Goal: Task Accomplishment & Management: Manage account settings

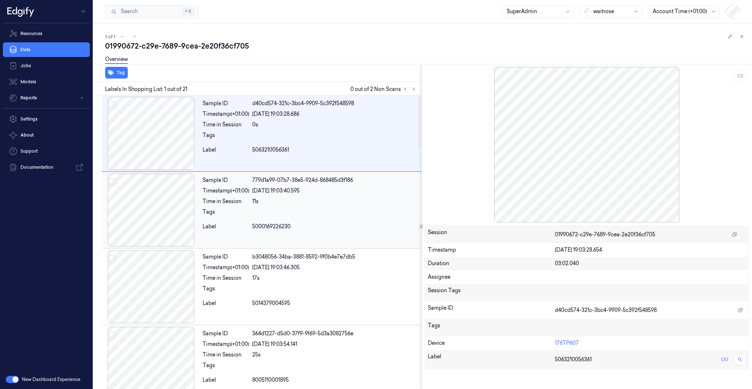
click at [151, 194] on div at bounding box center [150, 209] width 97 height 73
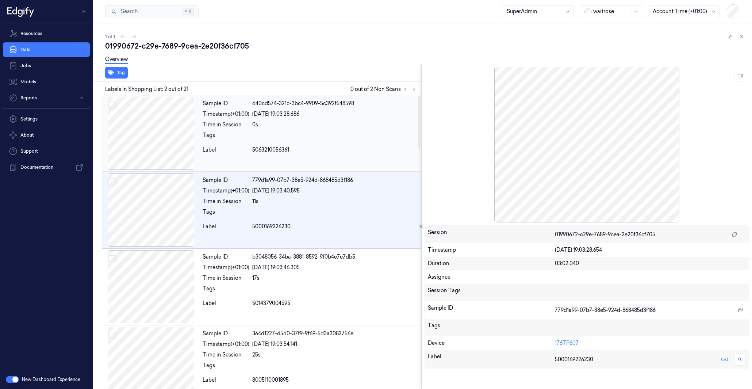
click at [141, 138] on div at bounding box center [150, 133] width 97 height 73
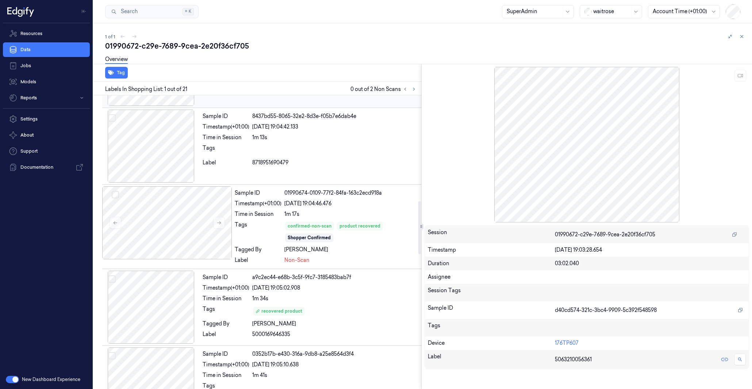
scroll to position [584, 0]
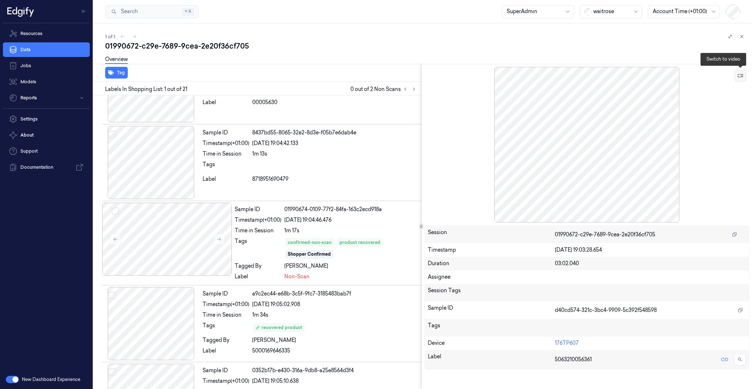
click at [737, 77] on icon at bounding box center [739, 75] width 5 height 5
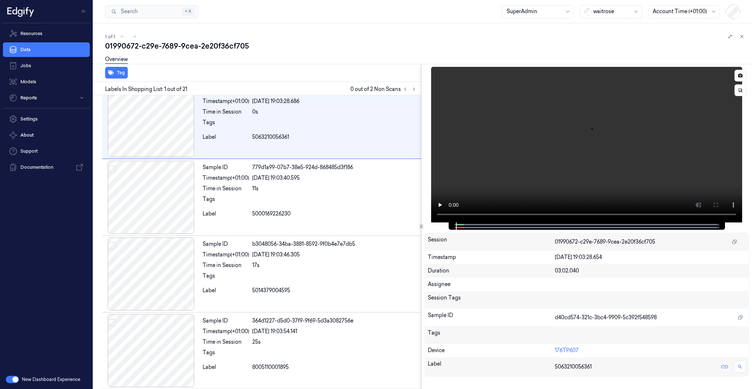
scroll to position [0, 0]
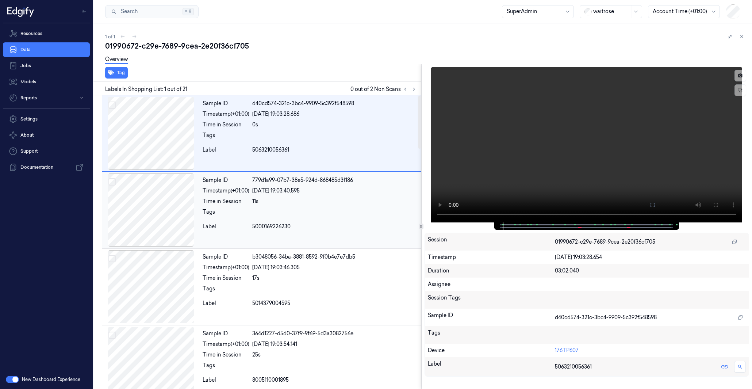
click at [156, 206] on div at bounding box center [150, 209] width 97 height 73
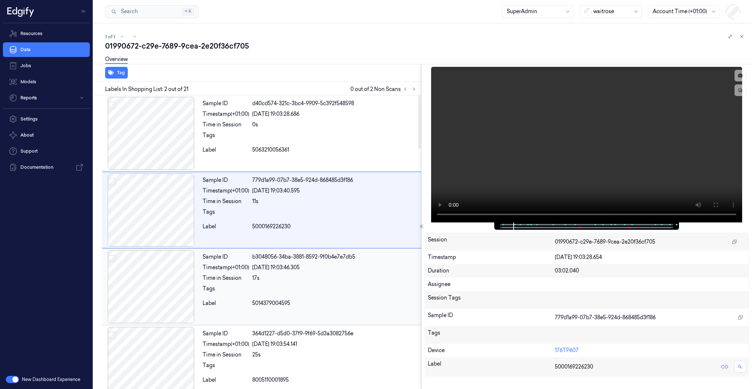
click at [158, 276] on div at bounding box center [150, 286] width 97 height 73
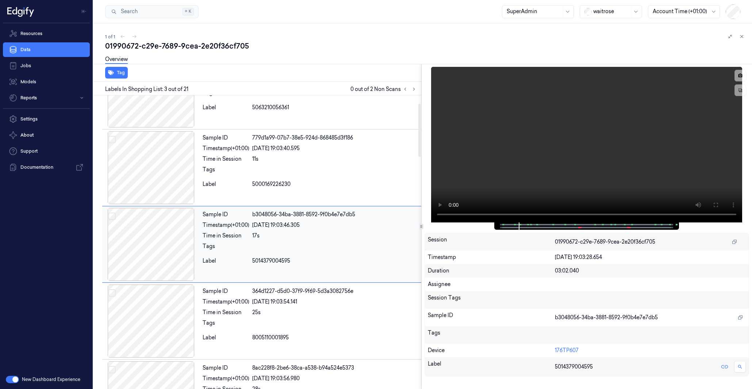
scroll to position [45, 0]
click at [158, 253] on div at bounding box center [150, 241] width 97 height 73
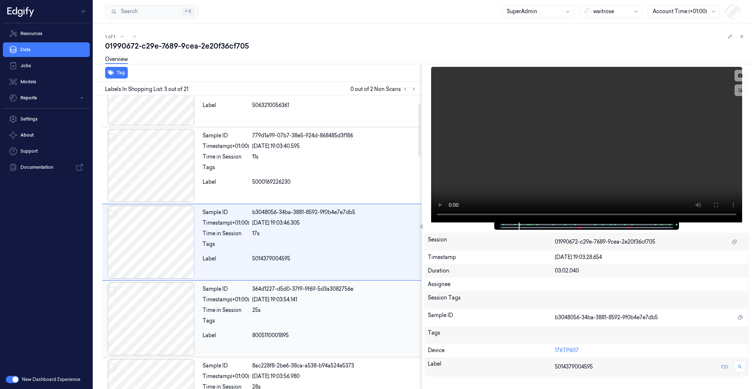
click at [167, 303] on div at bounding box center [150, 318] width 97 height 73
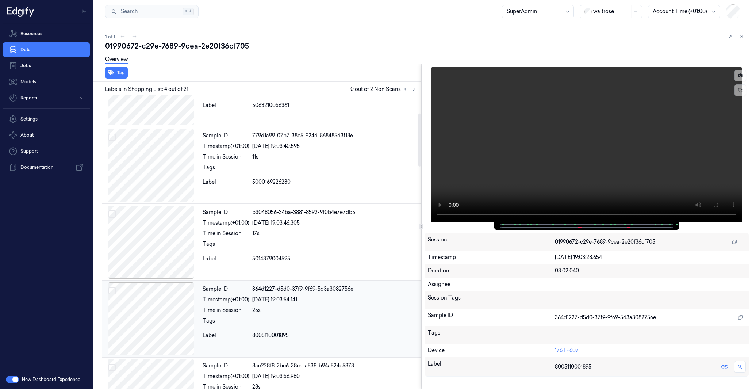
scroll to position [121, 0]
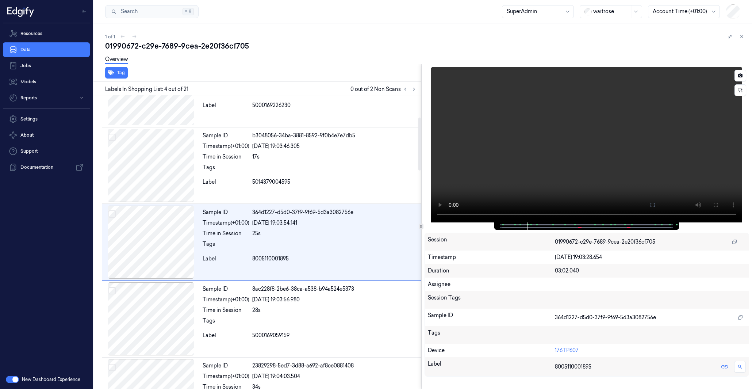
click at [520, 138] on video at bounding box center [586, 144] width 311 height 155
click at [166, 242] on div at bounding box center [150, 241] width 97 height 73
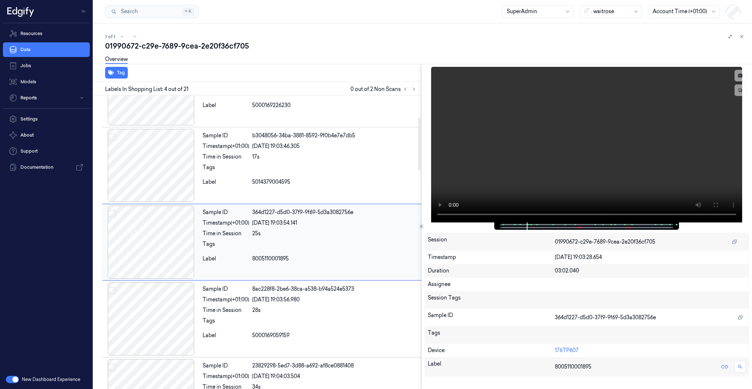
click at [166, 242] on div at bounding box center [150, 241] width 97 height 73
click at [164, 252] on div at bounding box center [150, 241] width 97 height 73
click at [171, 162] on div at bounding box center [150, 165] width 97 height 73
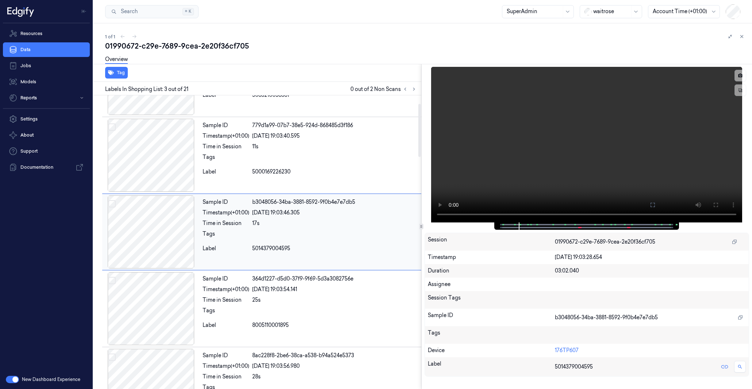
scroll to position [45, 0]
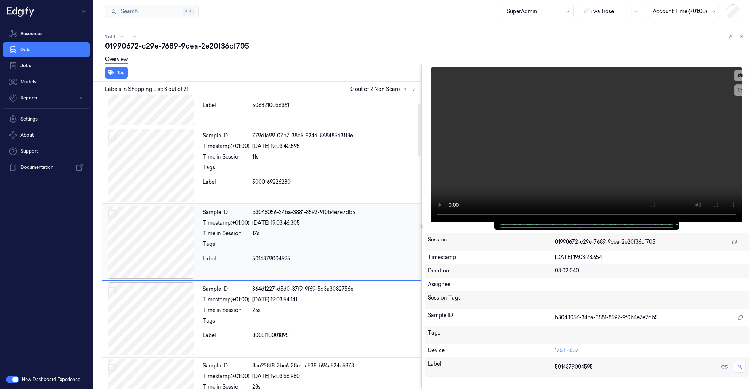
click at [171, 162] on div at bounding box center [150, 165] width 97 height 73
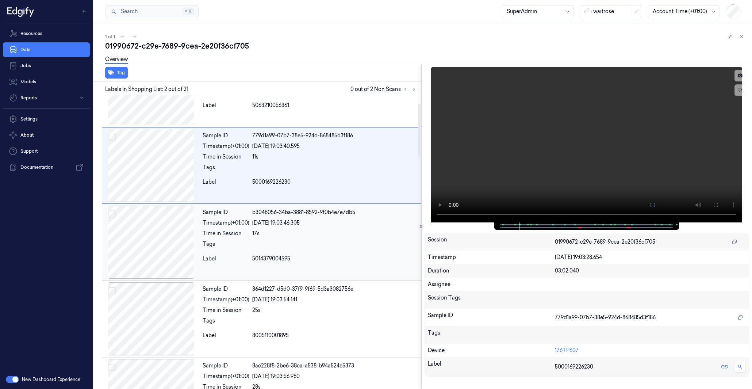
scroll to position [0, 0]
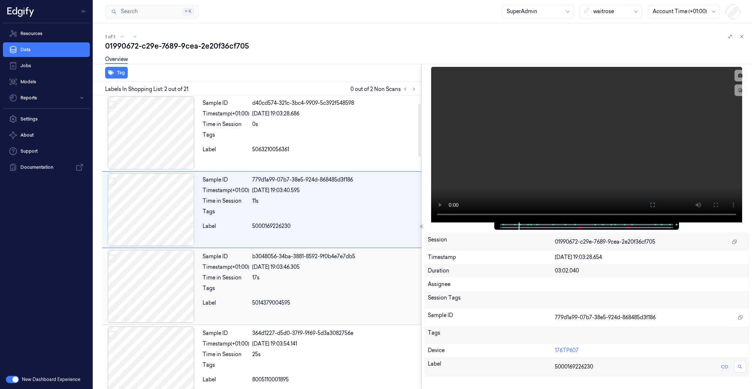
click at [171, 162] on div "Sample ID d40cd574-321c-3bc4-9909-5c392f548598 Timestamp (+01:00) [DATE] 19:03:…" at bounding box center [261, 133] width 319 height 76
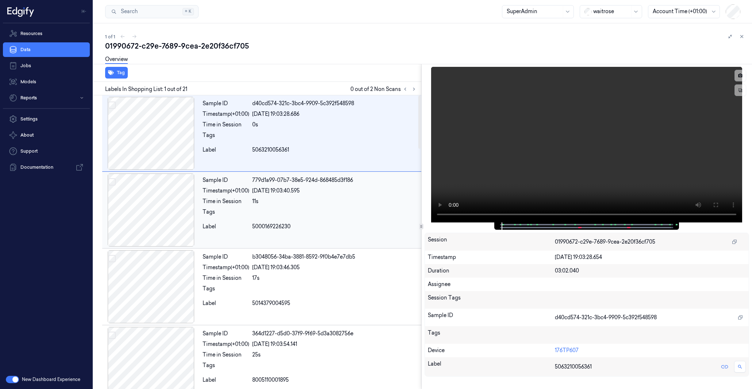
click at [165, 214] on div at bounding box center [150, 209] width 97 height 73
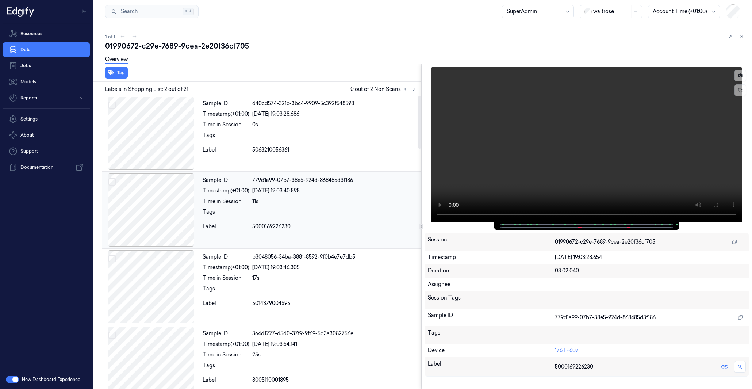
click at [165, 214] on div at bounding box center [150, 209] width 97 height 73
click at [163, 132] on div at bounding box center [150, 133] width 97 height 73
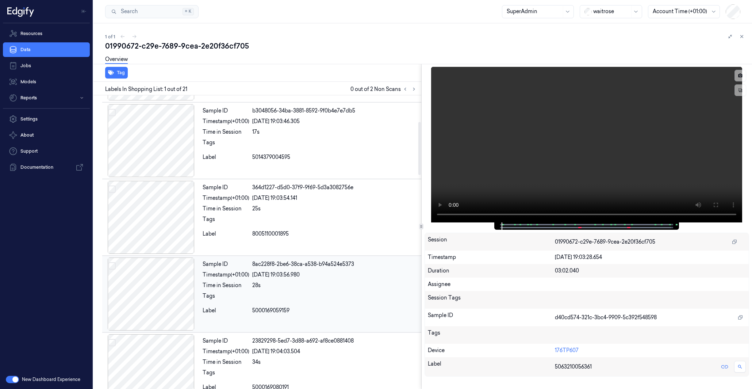
click at [170, 292] on div at bounding box center [150, 293] width 97 height 73
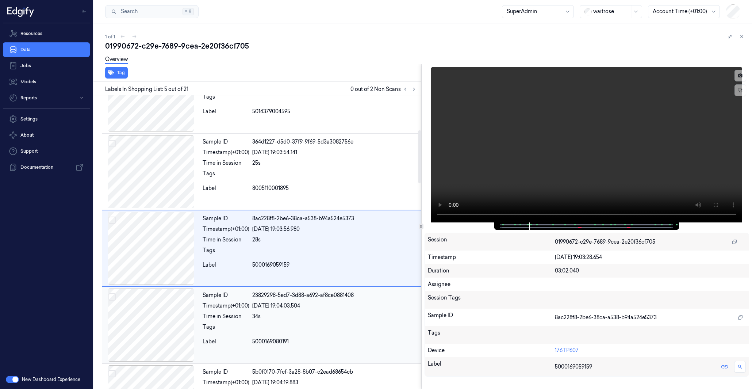
scroll to position [198, 0]
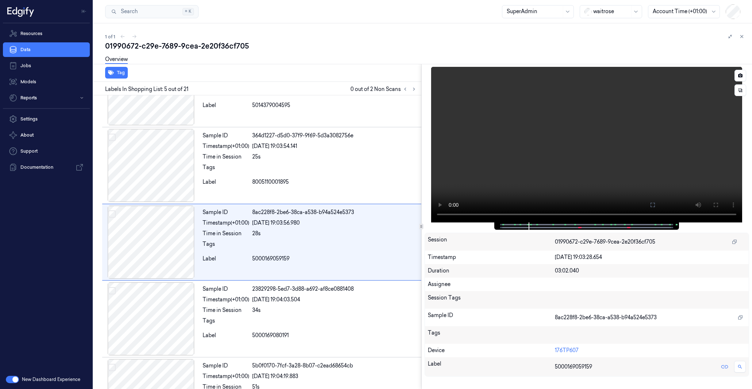
click at [510, 176] on video at bounding box center [586, 144] width 311 height 155
click at [527, 224] on span at bounding box center [527, 225] width 1 height 4
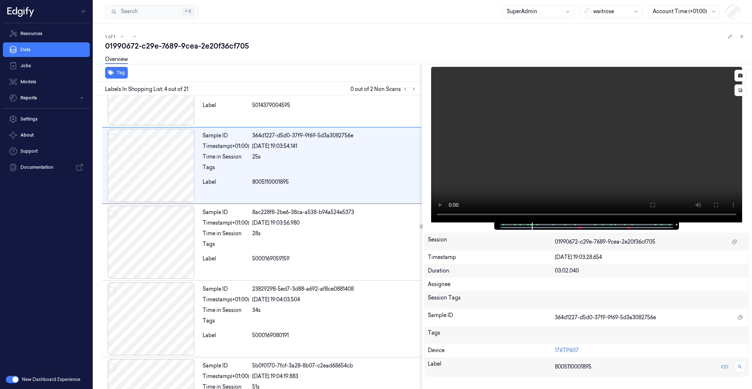
scroll to position [121, 0]
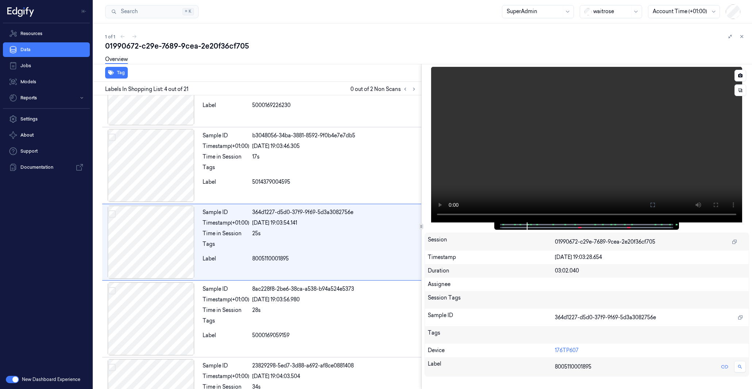
click at [527, 224] on span at bounding box center [527, 225] width 1 height 4
click at [526, 224] on div at bounding box center [585, 225] width 169 height 7
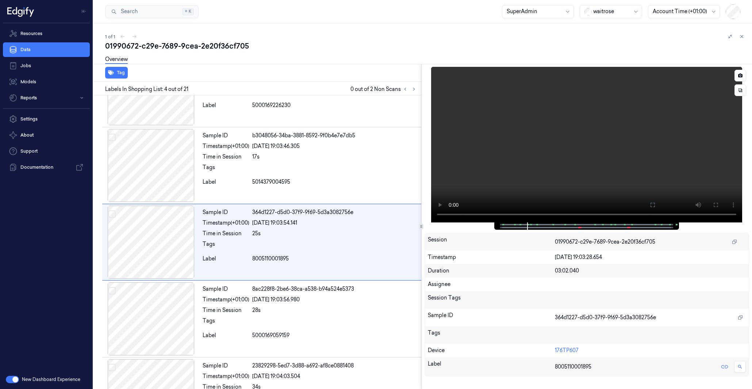
click at [528, 224] on span at bounding box center [528, 225] width 1 height 4
click at [156, 259] on div at bounding box center [150, 241] width 97 height 73
click at [162, 320] on div at bounding box center [150, 318] width 97 height 73
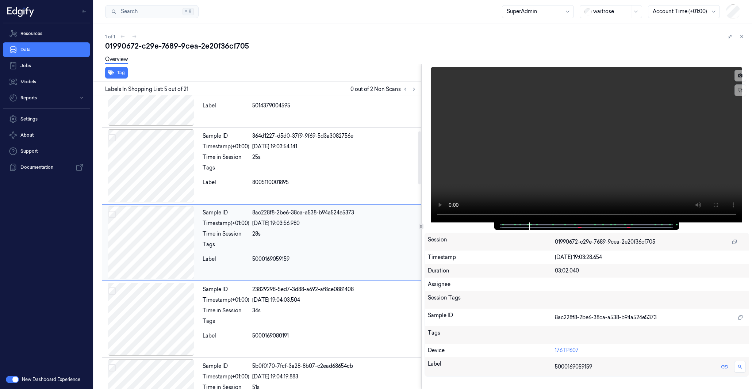
scroll to position [198, 0]
click at [165, 326] on div at bounding box center [150, 318] width 97 height 73
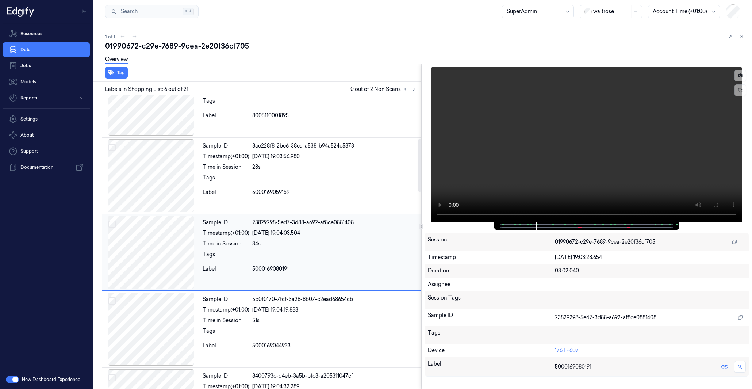
scroll to position [274, 0]
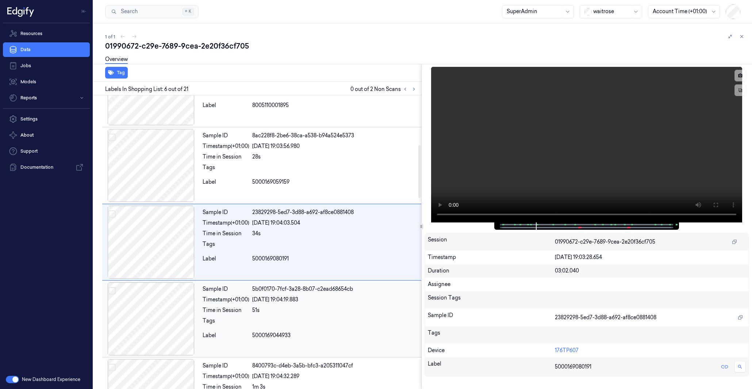
click at [165, 318] on div at bounding box center [150, 318] width 97 height 73
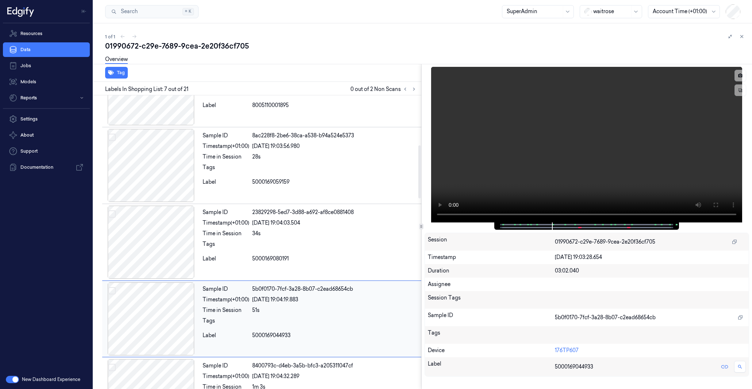
scroll to position [351, 0]
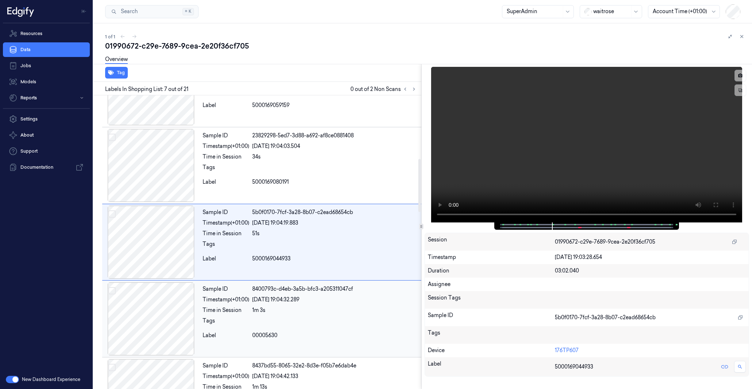
click at [164, 314] on div at bounding box center [150, 318] width 97 height 73
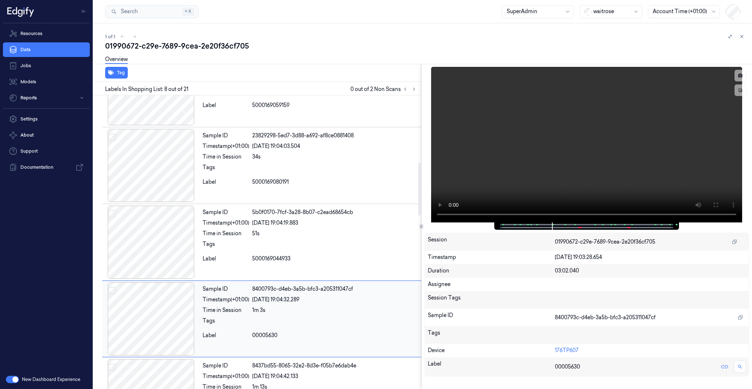
scroll to position [428, 0]
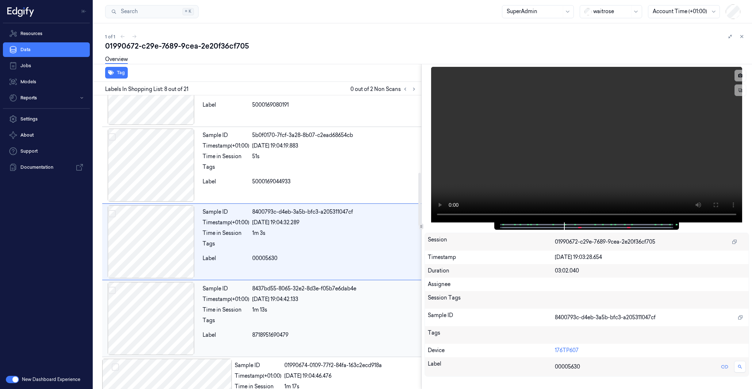
click at [163, 306] on div at bounding box center [150, 318] width 97 height 73
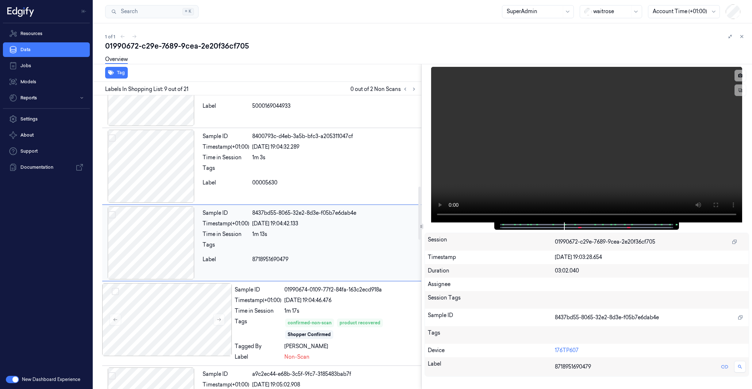
scroll to position [505, 0]
click at [163, 245] on div at bounding box center [150, 241] width 97 height 73
click at [164, 304] on div at bounding box center [167, 318] width 130 height 73
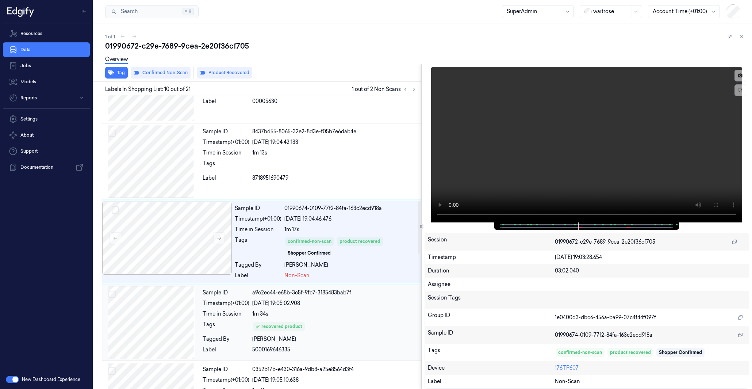
click at [159, 313] on div at bounding box center [150, 322] width 97 height 73
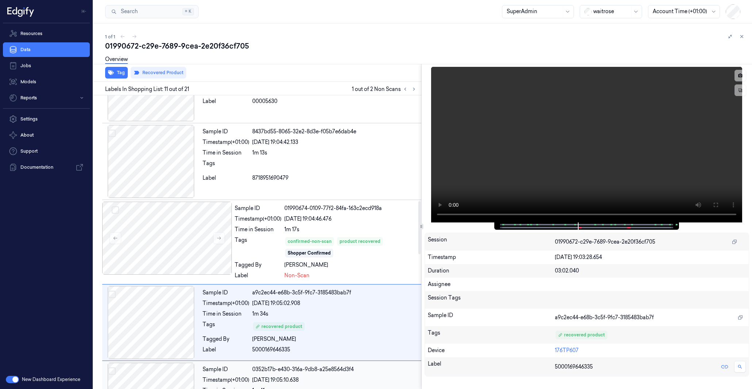
scroll to position [665, 0]
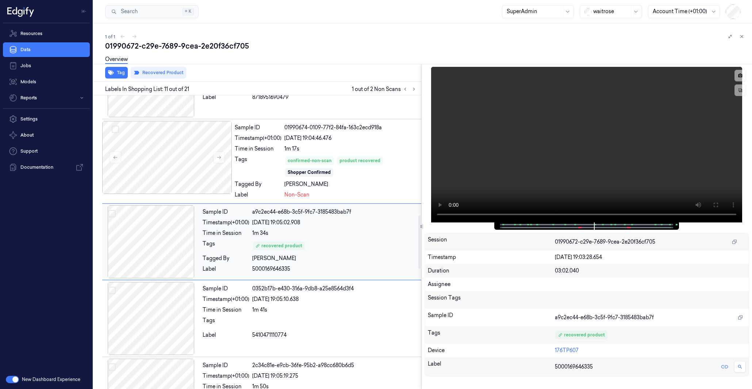
click at [160, 249] on div at bounding box center [150, 241] width 97 height 73
click at [676, 223] on span at bounding box center [676, 225] width 1 height 4
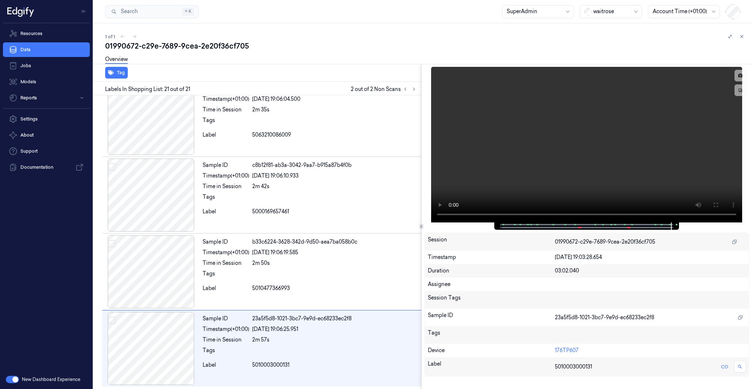
scroll to position [1334, 0]
click at [160, 335] on div at bounding box center [150, 348] width 97 height 73
click at [159, 298] on div at bounding box center [150, 271] width 97 height 73
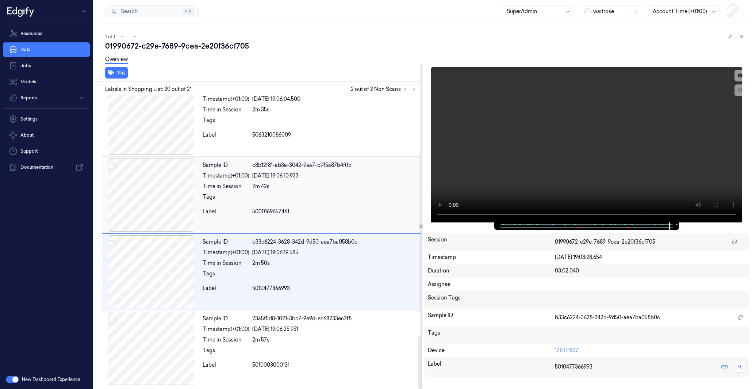
click at [159, 213] on div at bounding box center [150, 194] width 97 height 73
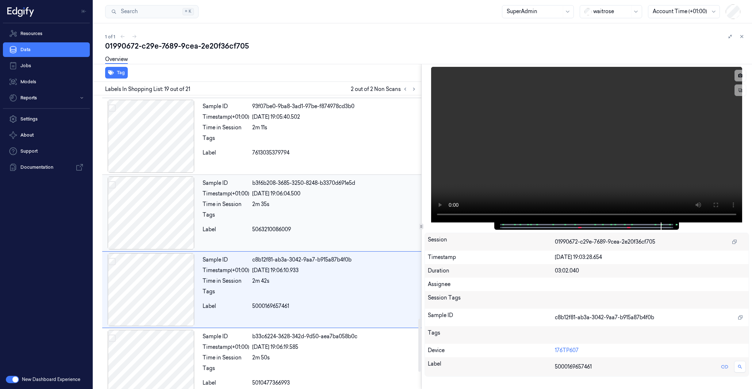
click at [159, 197] on div at bounding box center [150, 212] width 97 height 73
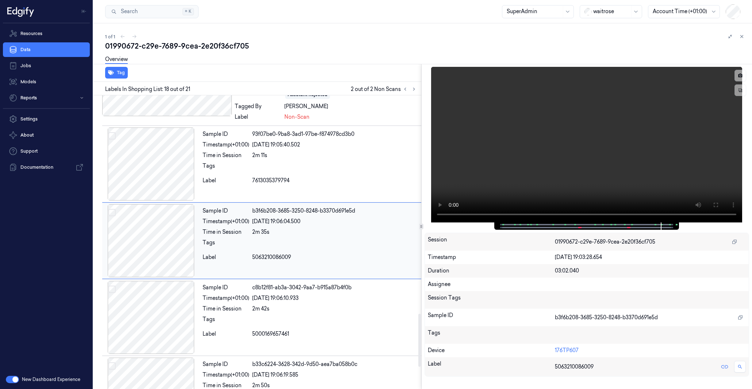
scroll to position [1210, 0]
click at [159, 179] on div at bounding box center [150, 164] width 97 height 73
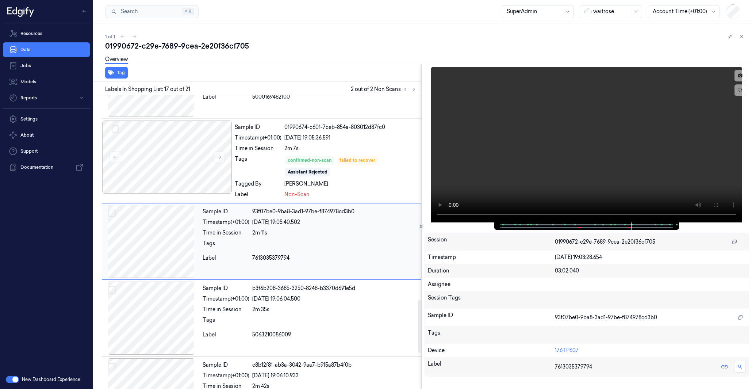
click at [159, 239] on div at bounding box center [150, 241] width 97 height 73
click at [160, 306] on div at bounding box center [150, 317] width 97 height 73
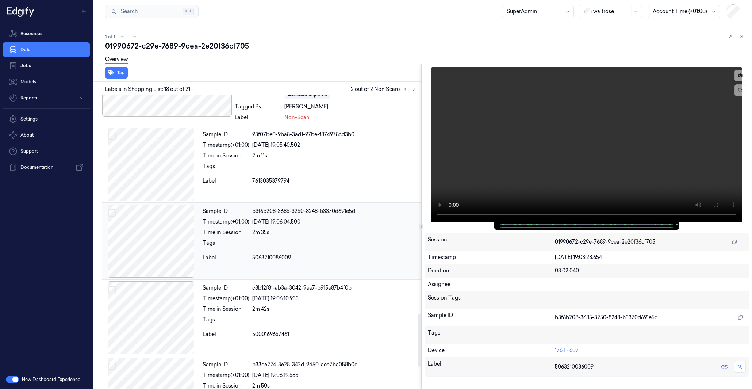
click at [162, 265] on div at bounding box center [150, 240] width 97 height 73
click at [162, 251] on div at bounding box center [150, 240] width 97 height 73
click at [162, 238] on div at bounding box center [150, 240] width 97 height 73
click at [168, 161] on div at bounding box center [150, 164] width 97 height 73
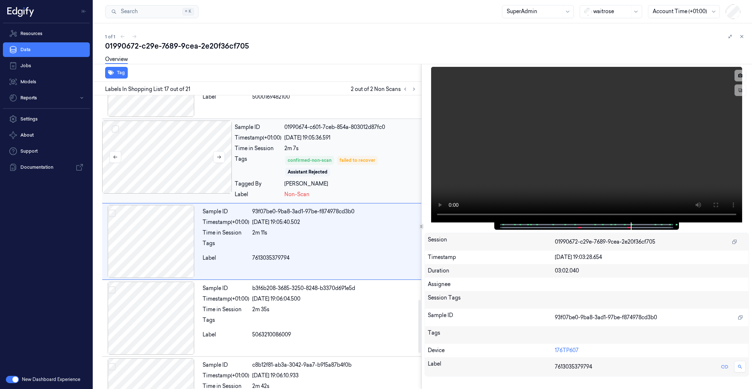
click at [168, 161] on div at bounding box center [167, 156] width 130 height 73
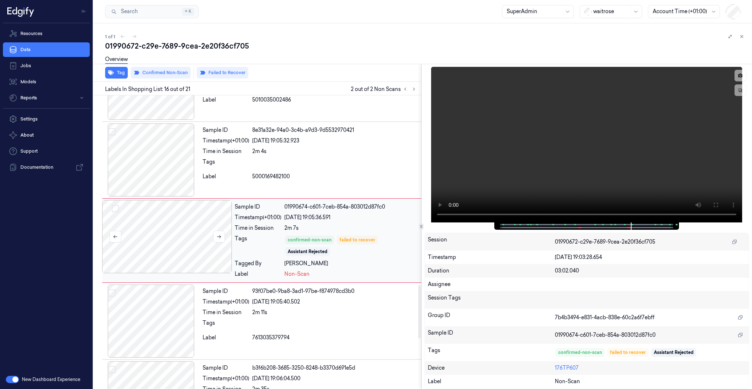
scroll to position [1053, 0]
click at [154, 160] on div at bounding box center [150, 160] width 97 height 73
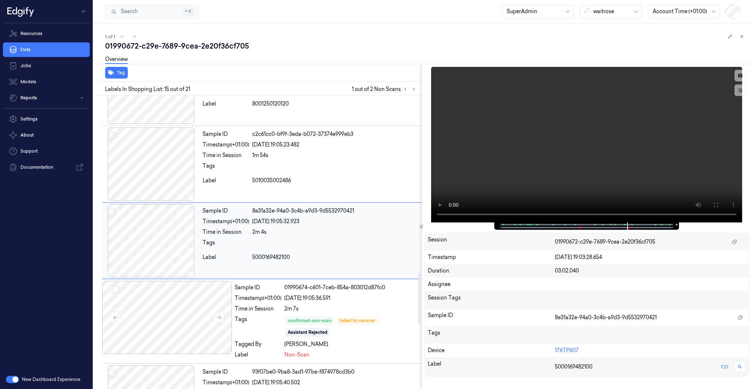
scroll to position [972, 0]
click at [154, 160] on div at bounding box center [150, 164] width 97 height 73
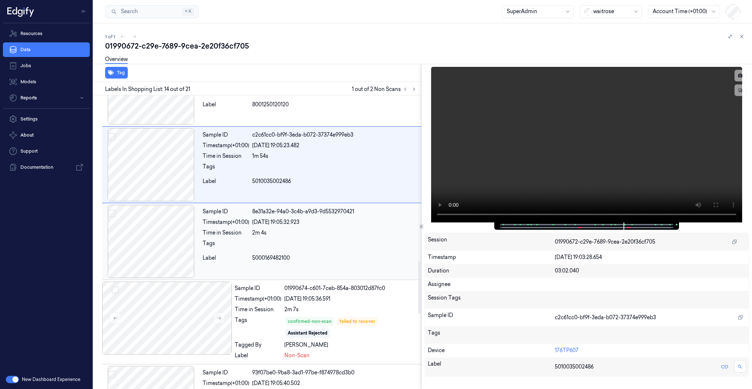
scroll to position [896, 0]
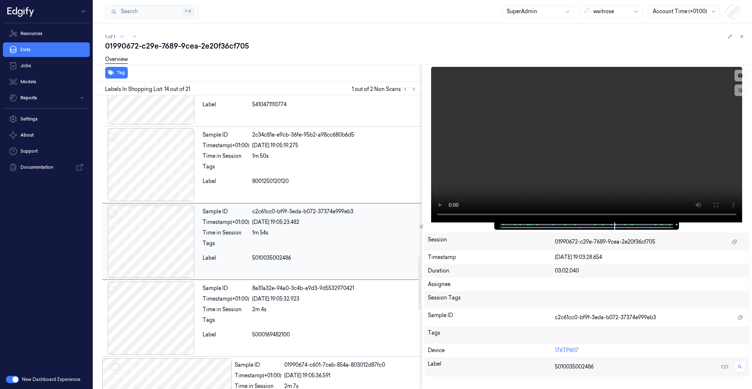
click at [159, 258] on div at bounding box center [150, 241] width 97 height 73
click at [159, 315] on div at bounding box center [150, 317] width 97 height 73
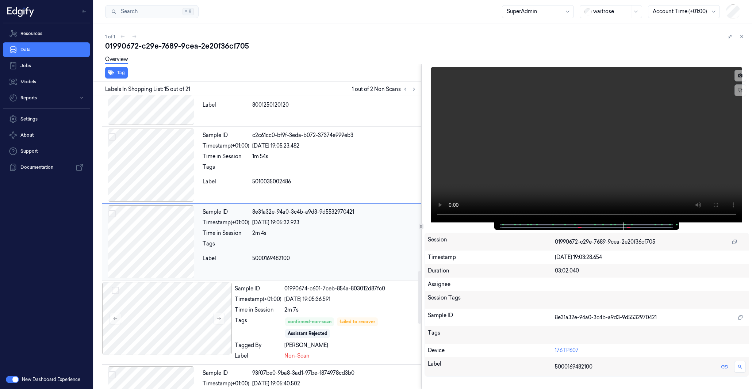
scroll to position [972, 0]
click at [157, 230] on div at bounding box center [150, 241] width 97 height 73
click at [156, 156] on div at bounding box center [150, 164] width 97 height 73
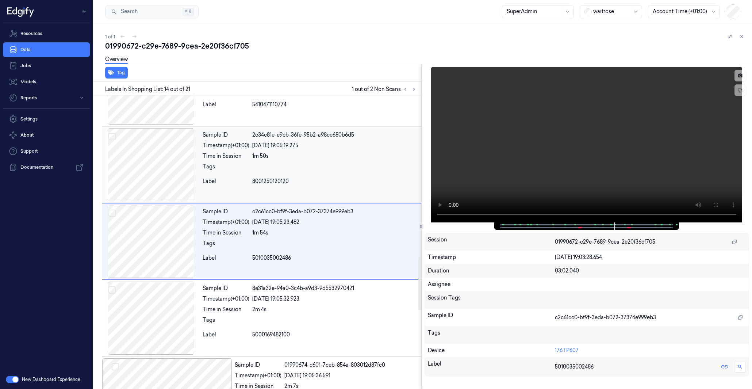
click at [139, 169] on div at bounding box center [150, 164] width 97 height 73
click at [147, 166] on div at bounding box center [150, 164] width 97 height 73
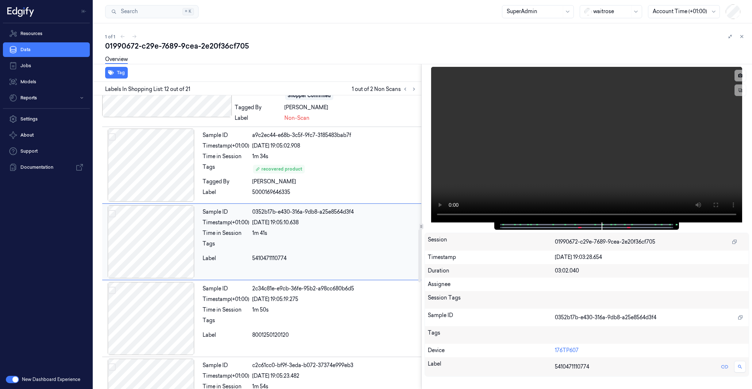
click at [147, 166] on div at bounding box center [150, 164] width 97 height 73
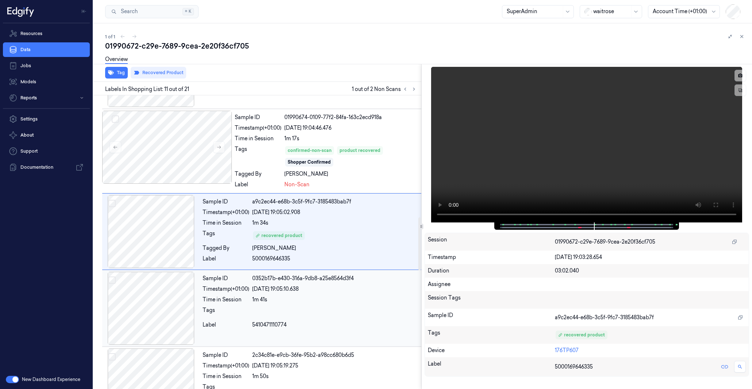
scroll to position [665, 0]
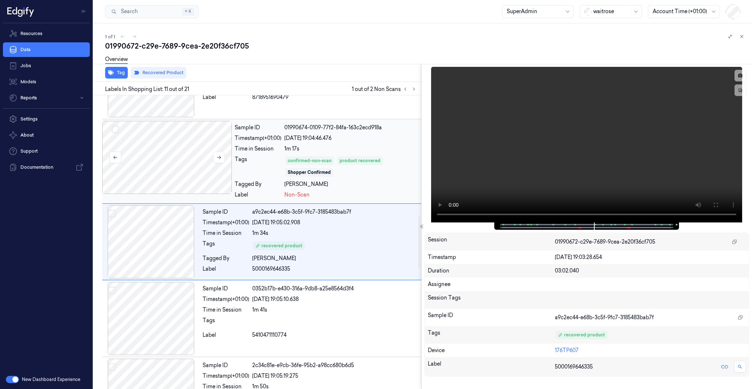
click at [168, 168] on div at bounding box center [167, 157] width 130 height 73
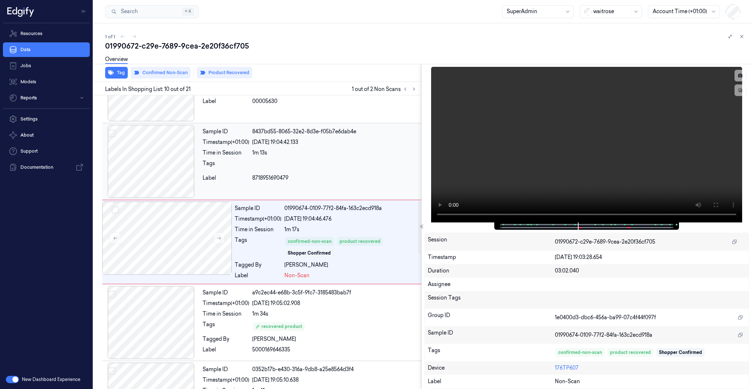
click at [168, 166] on div at bounding box center [150, 161] width 97 height 73
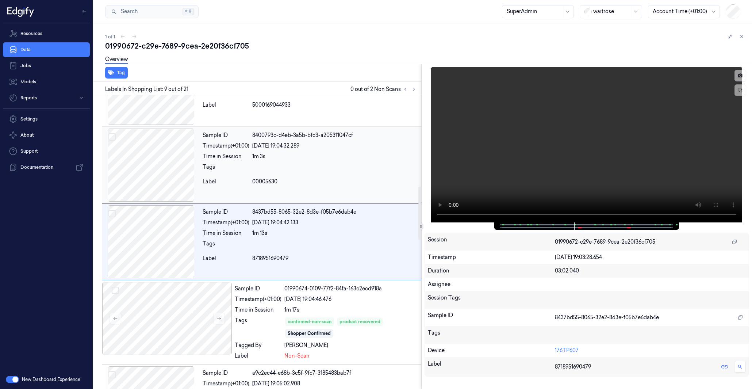
click at [173, 179] on div at bounding box center [150, 164] width 97 height 73
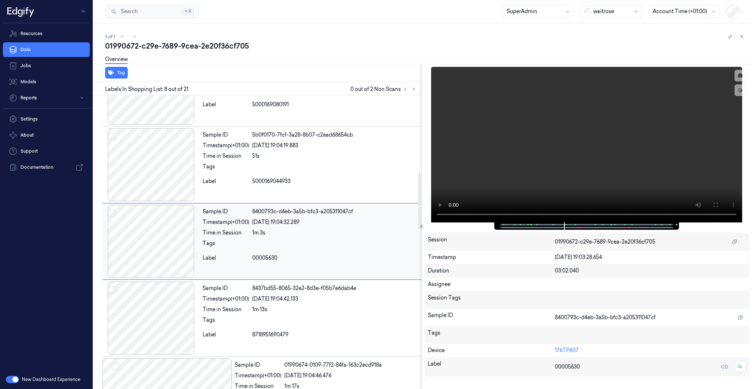
scroll to position [428, 0]
click at [162, 237] on div at bounding box center [150, 241] width 97 height 73
click at [167, 178] on div at bounding box center [150, 164] width 97 height 73
click at [167, 178] on div at bounding box center [150, 165] width 97 height 73
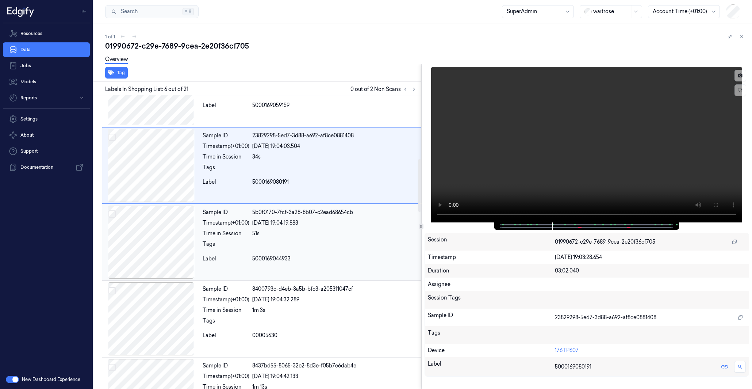
scroll to position [274, 0]
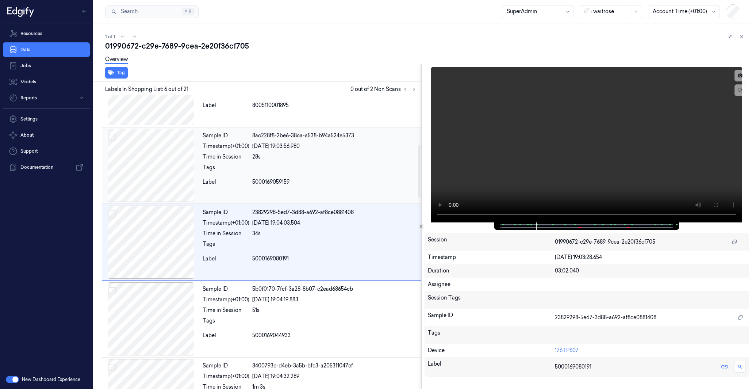
click at [167, 151] on div at bounding box center [150, 165] width 97 height 73
click at [153, 307] on div at bounding box center [150, 318] width 97 height 73
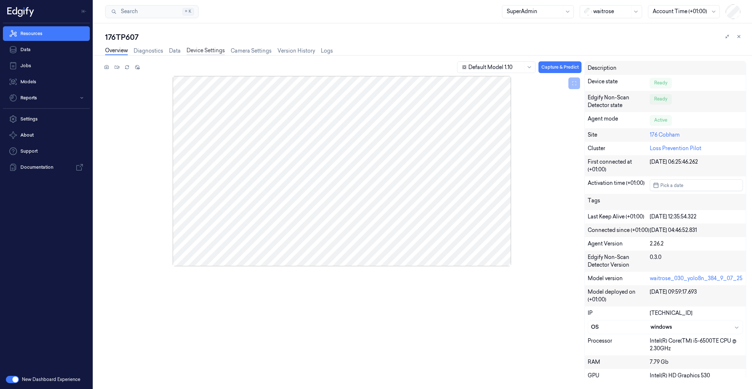
click at [207, 49] on link "Device Settings" at bounding box center [205, 51] width 38 height 8
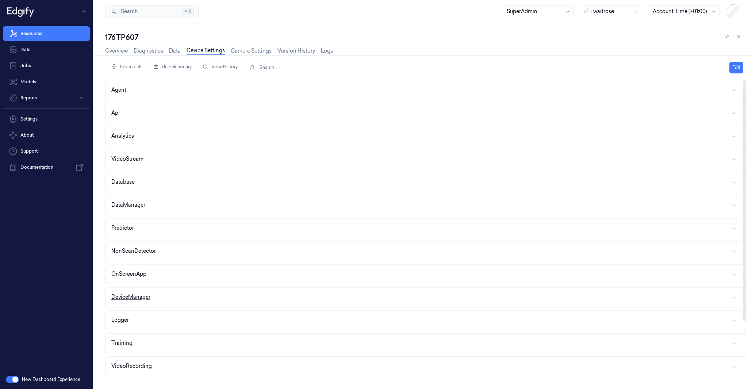
click at [163, 296] on button "DeviceManager" at bounding box center [425, 296] width 640 height 19
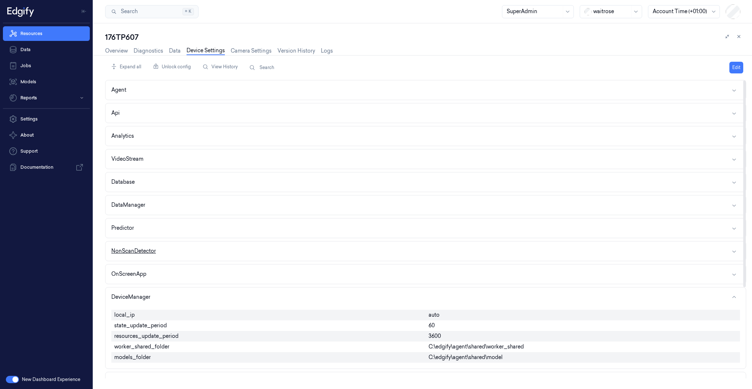
click at [161, 254] on button "NonScanDetector" at bounding box center [425, 250] width 640 height 19
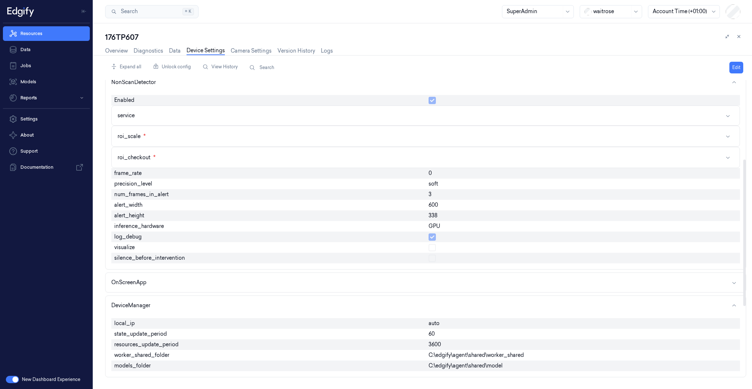
scroll to position [146, 0]
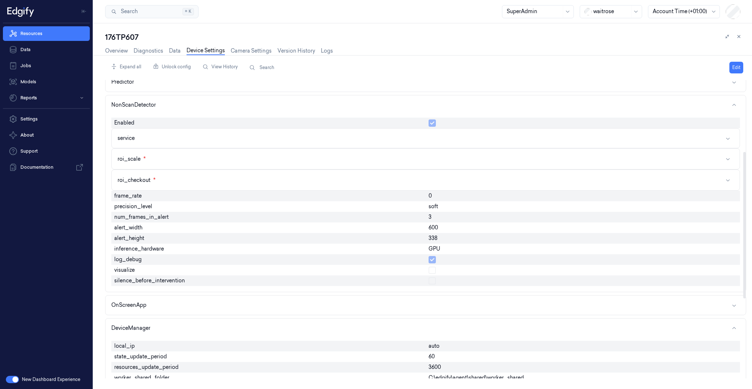
click at [134, 258] on span "log_debug" at bounding box center [127, 259] width 27 height 8
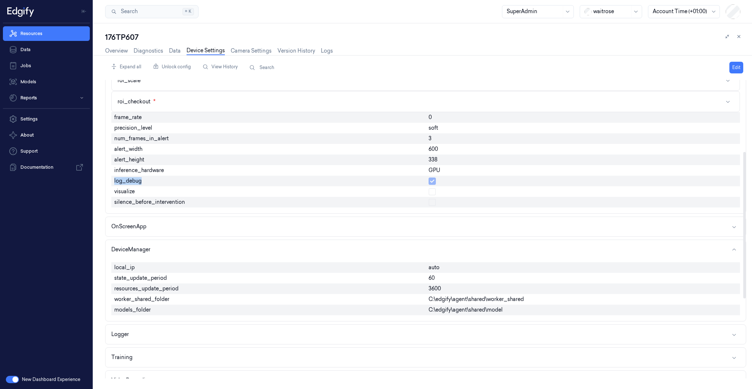
scroll to position [292, 0]
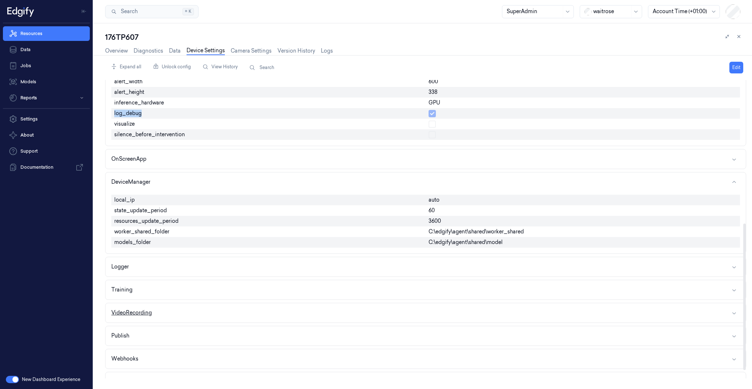
click at [158, 304] on button "VideoRecording" at bounding box center [425, 312] width 640 height 19
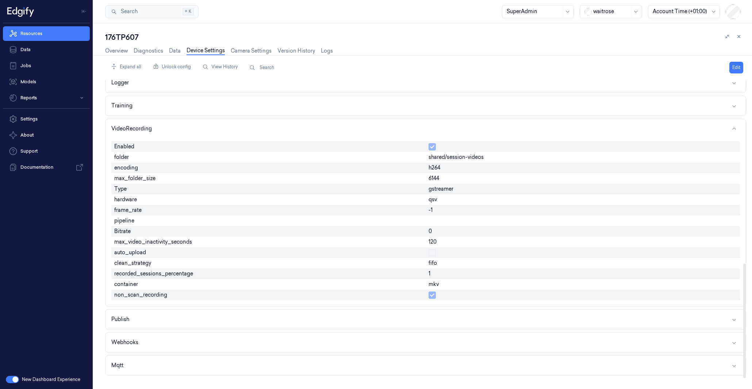
scroll to position [476, 0]
